Goal: Information Seeking & Learning: Stay updated

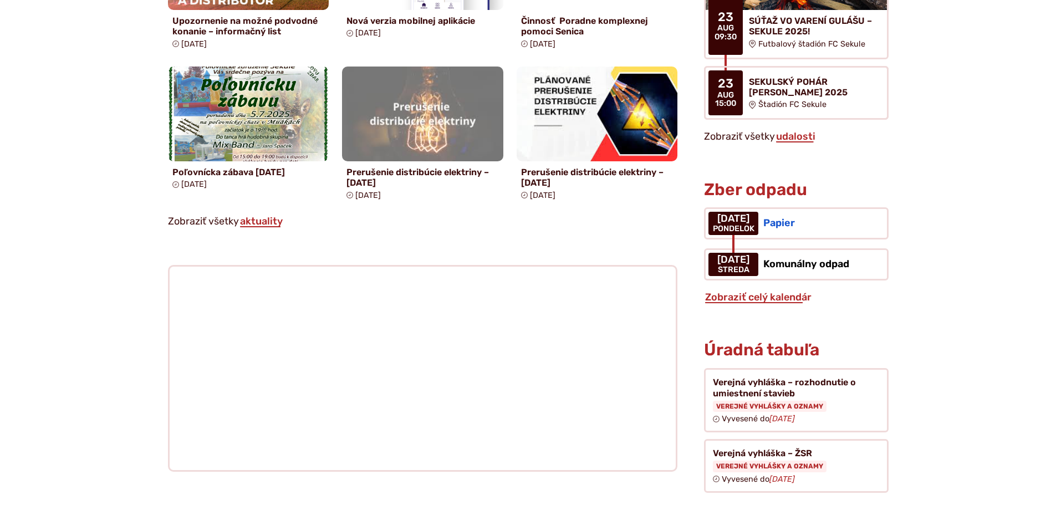
scroll to position [942, 0]
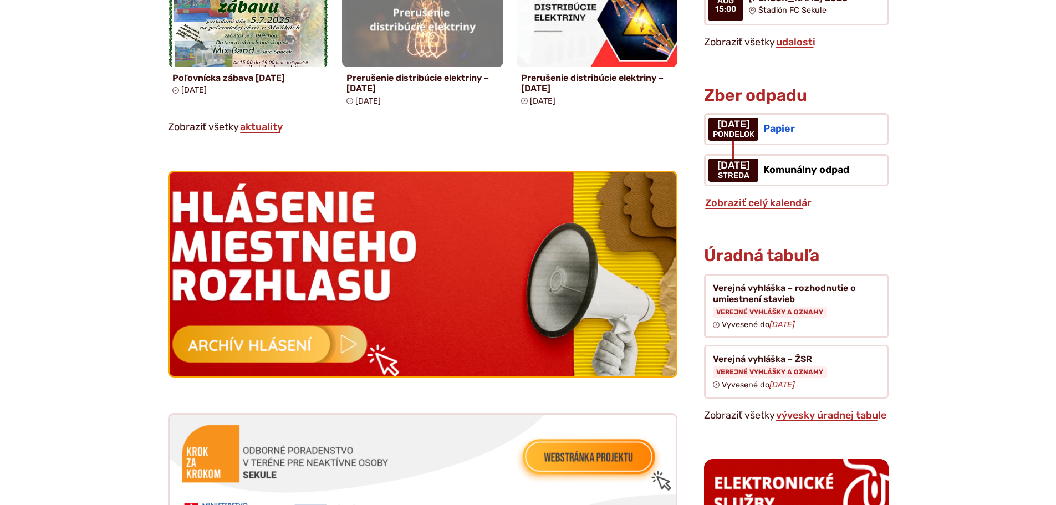
click at [245, 337] on img at bounding box center [422, 274] width 557 height 224
click at [299, 321] on img at bounding box center [422, 274] width 557 height 224
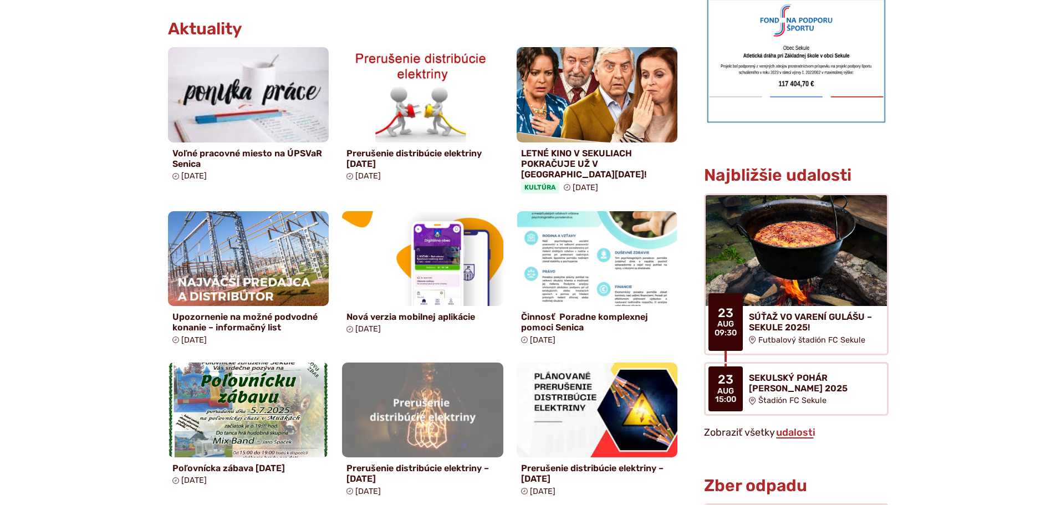
scroll to position [610, 0]
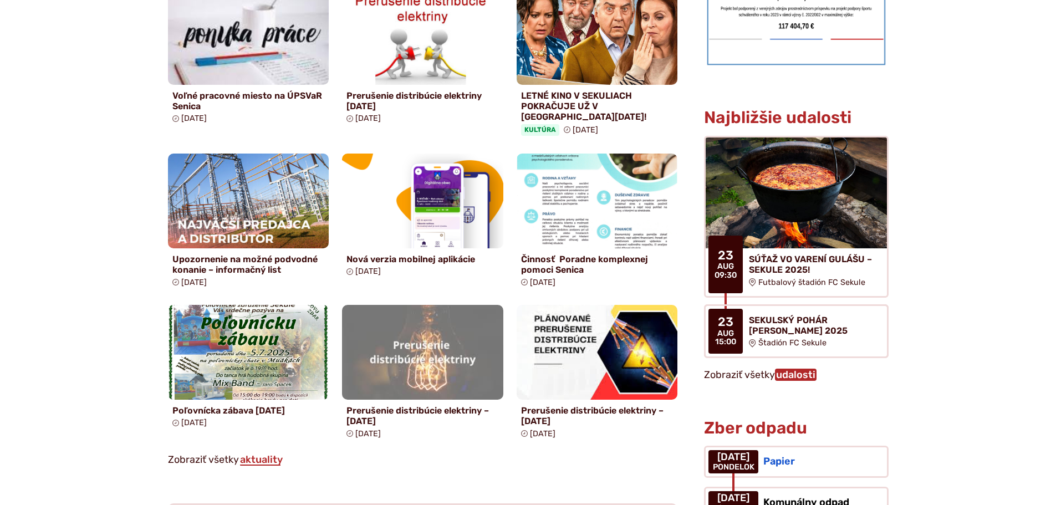
click at [785, 369] on link "udalosti" at bounding box center [796, 375] width 42 height 12
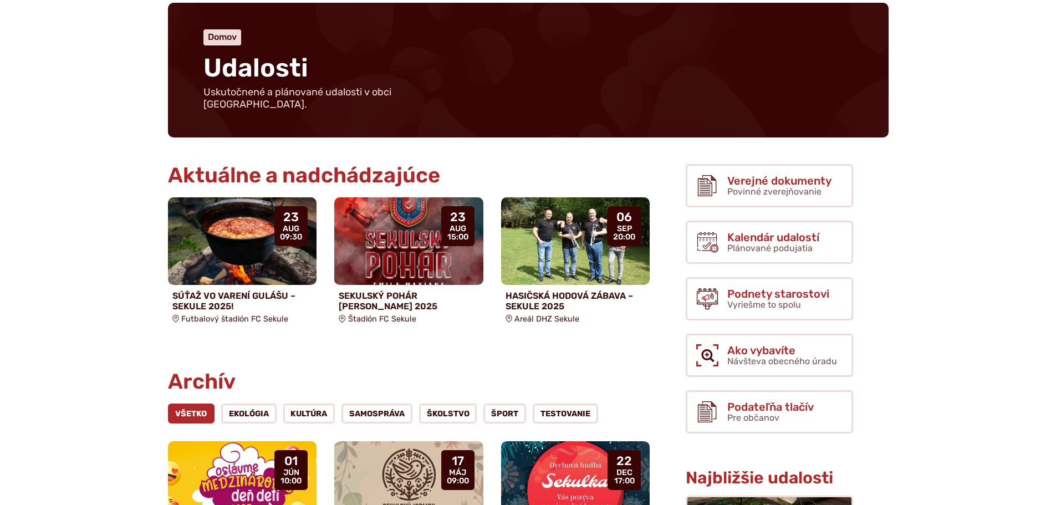
scroll to position [166, 0]
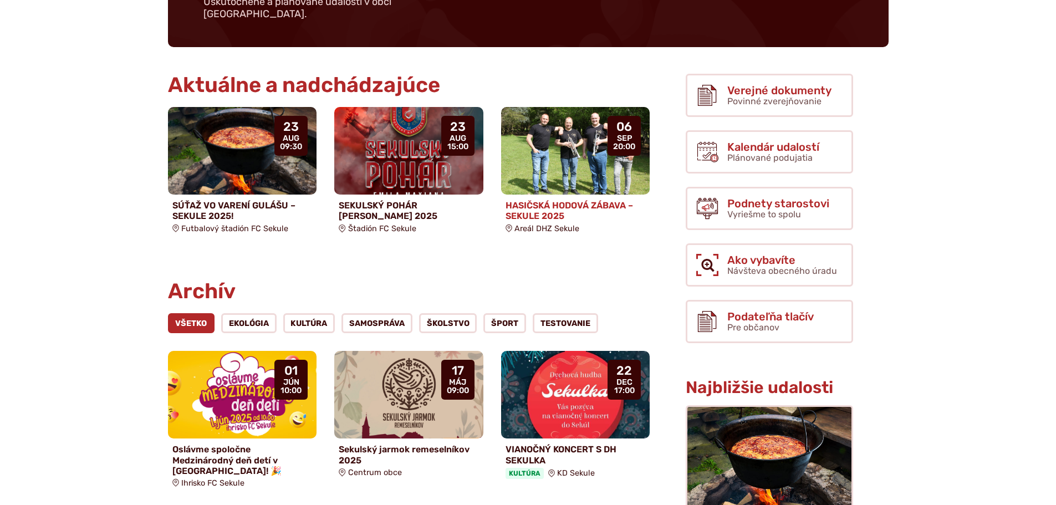
click at [541, 200] on h4 "HASIČSKÁ HODOVÁ ZÁBAVA – SEKULE 2025" at bounding box center [576, 210] width 140 height 21
click at [579, 141] on img at bounding box center [575, 151] width 171 height 101
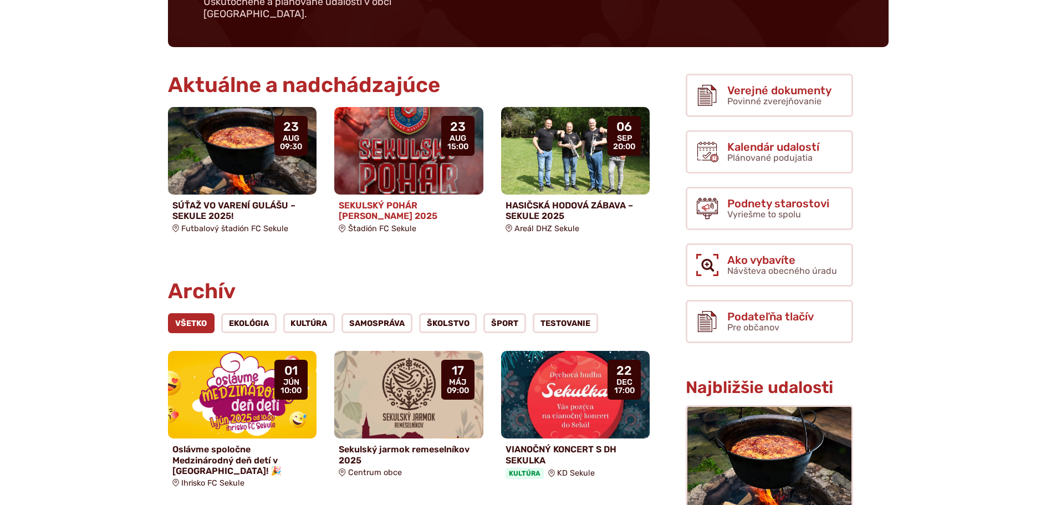
click at [404, 143] on img at bounding box center [408, 151] width 171 height 101
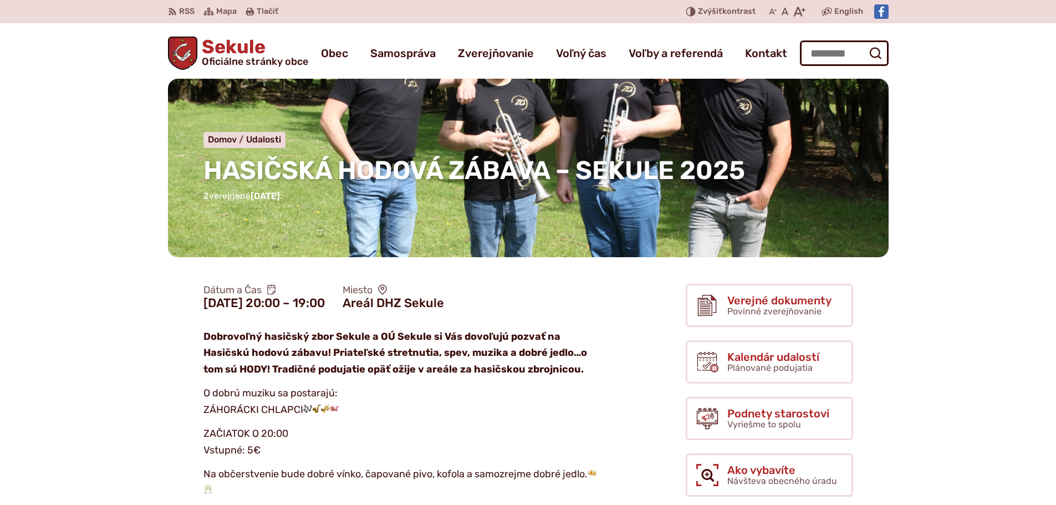
click at [689, 205] on div "HASIČSKÁ HODOVÁ ZÁBAVA – SEKULE 2025 Domov Udalosti HASIČSKÁ HODOVÁ ZÁBAVA – SE…" at bounding box center [528, 168] width 721 height 178
click at [527, 124] on div "HASIČSKÁ HODOVÁ ZÁBAVA – SEKULE 2025 Domov Udalosti HASIČSKÁ HODOVÁ ZÁBAVA – SE…" at bounding box center [528, 168] width 721 height 178
click at [328, 212] on div "HASIČSKÁ HODOVÁ ZÁBAVA – SEKULE 2025 Domov Udalosti HASIČSKÁ HODOVÁ ZÁBAVA – SE…" at bounding box center [528, 168] width 721 height 178
click at [615, 90] on div "HASIČSKÁ HODOVÁ ZÁBAVA – SEKULE 2025 Domov Udalosti HASIČSKÁ HODOVÁ ZÁBAVA – SE…" at bounding box center [528, 168] width 721 height 178
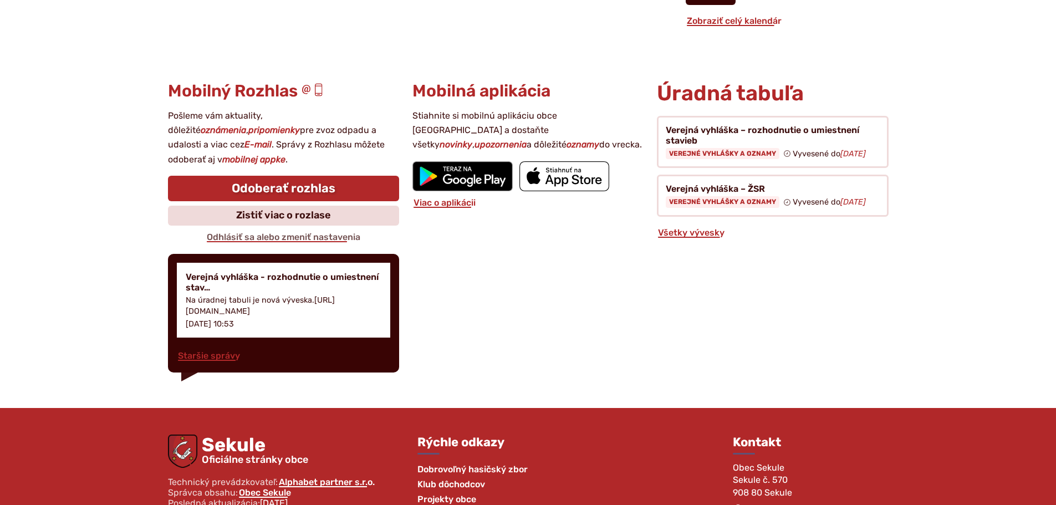
scroll to position [1441, 0]
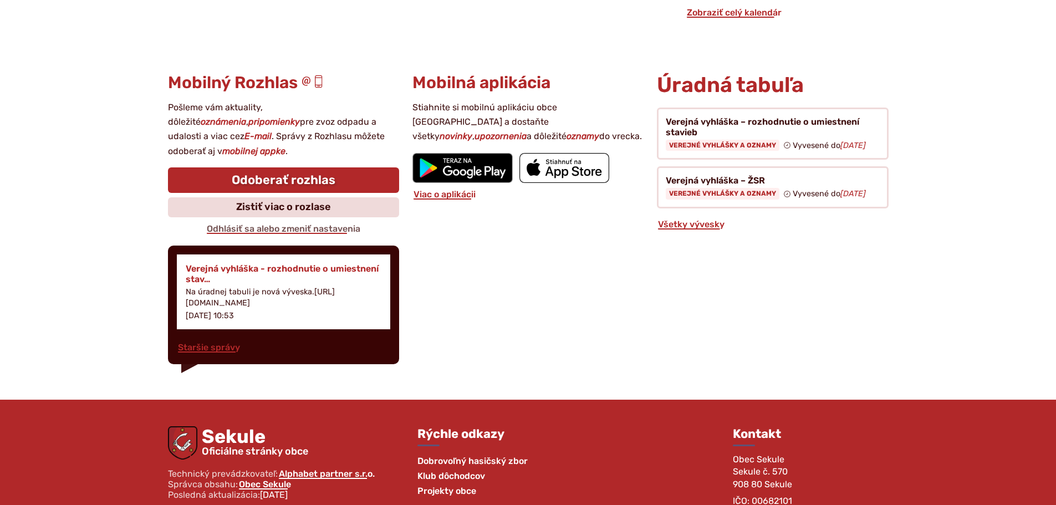
click at [231, 269] on h4 "Verejná vyhláška - rozhodnutie o umiestnení stav…" at bounding box center [284, 273] width 196 height 21
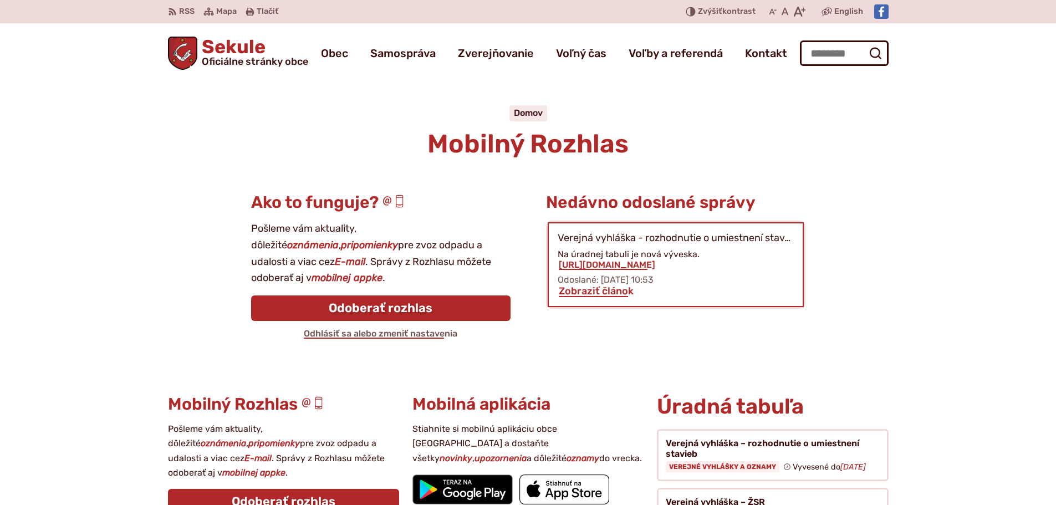
click at [218, 48] on span "Sekule Oficiálne stránky obce" at bounding box center [252, 52] width 111 height 29
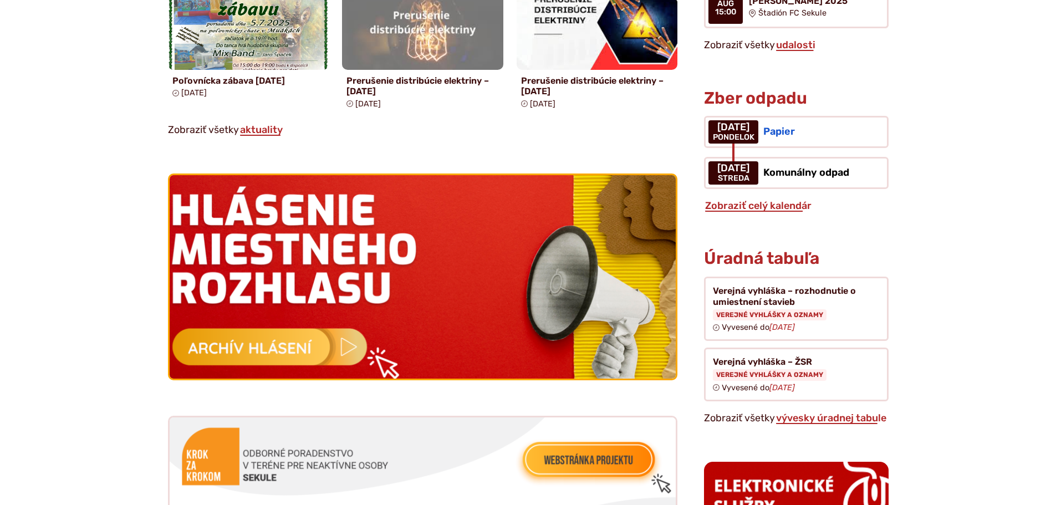
scroll to position [942, 0]
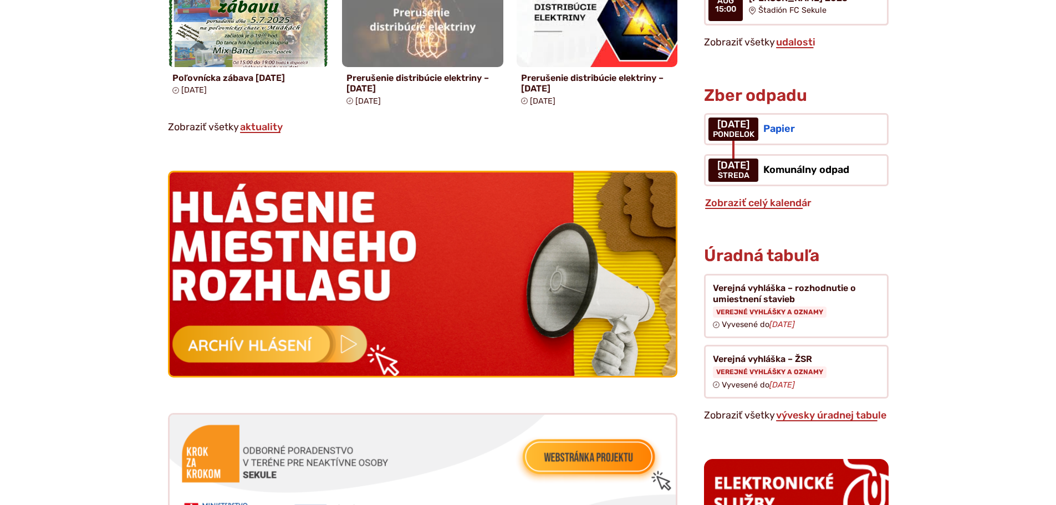
click at [285, 355] on img at bounding box center [422, 274] width 557 height 224
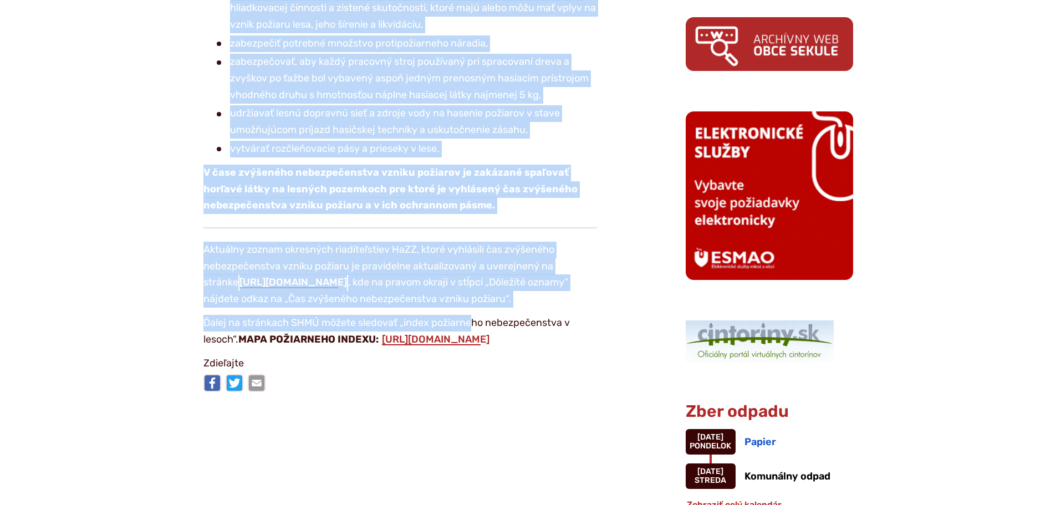
scroll to position [1053, 0]
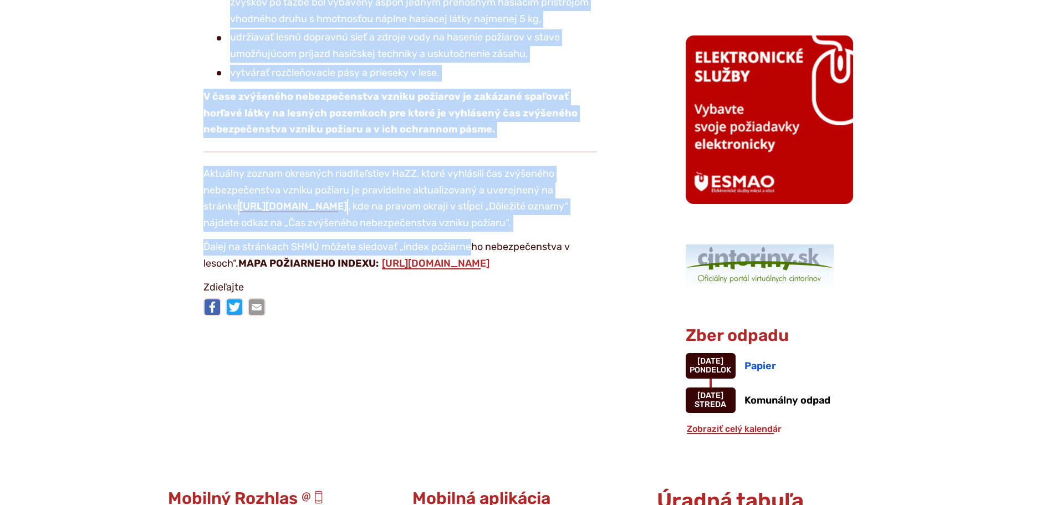
drag, startPoint x: 197, startPoint y: 203, endPoint x: 590, endPoint y: 266, distance: 398.5
copy article "Loremip dolorsitamet Consectetu a elitseddo eiusm t Incidi u labore e § 0 dolo.…"
